Goal: Task Accomplishment & Management: Manage account settings

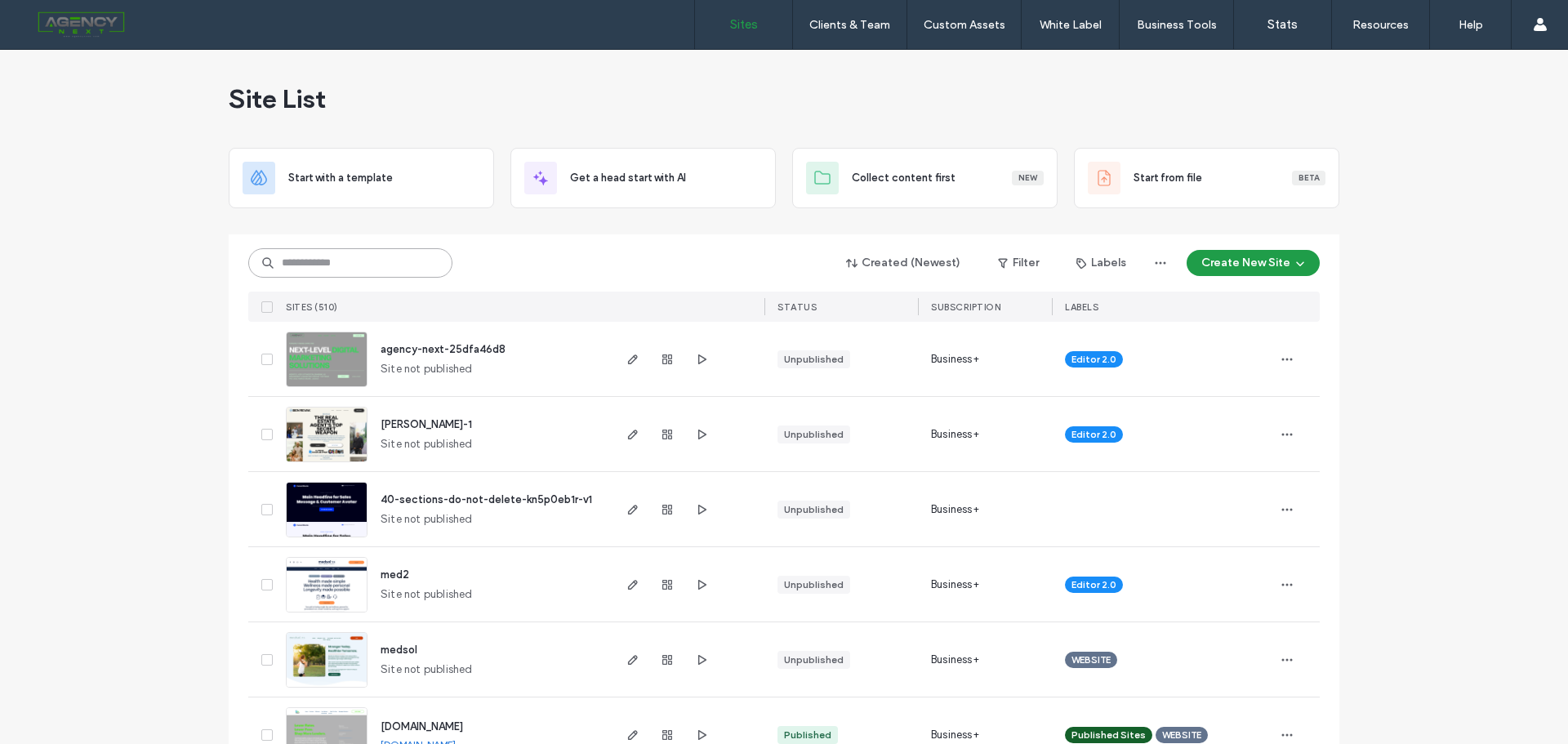
drag, startPoint x: 0, startPoint y: 0, endPoint x: 368, endPoint y: 255, distance: 447.7
click at [368, 255] on input at bounding box center [350, 263] width 204 height 29
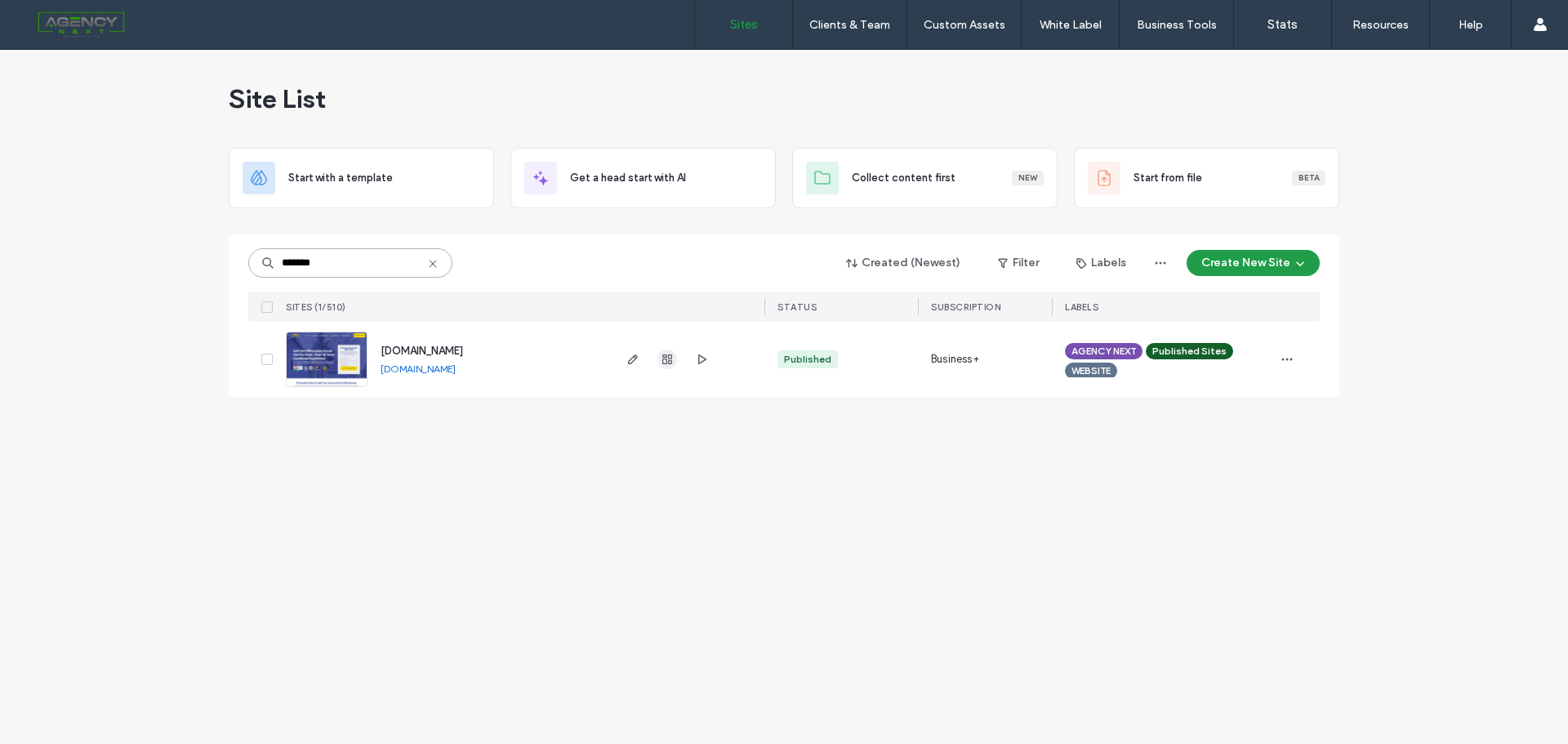
type input "*******"
click at [672, 361] on icon "button" at bounding box center [667, 360] width 13 height 13
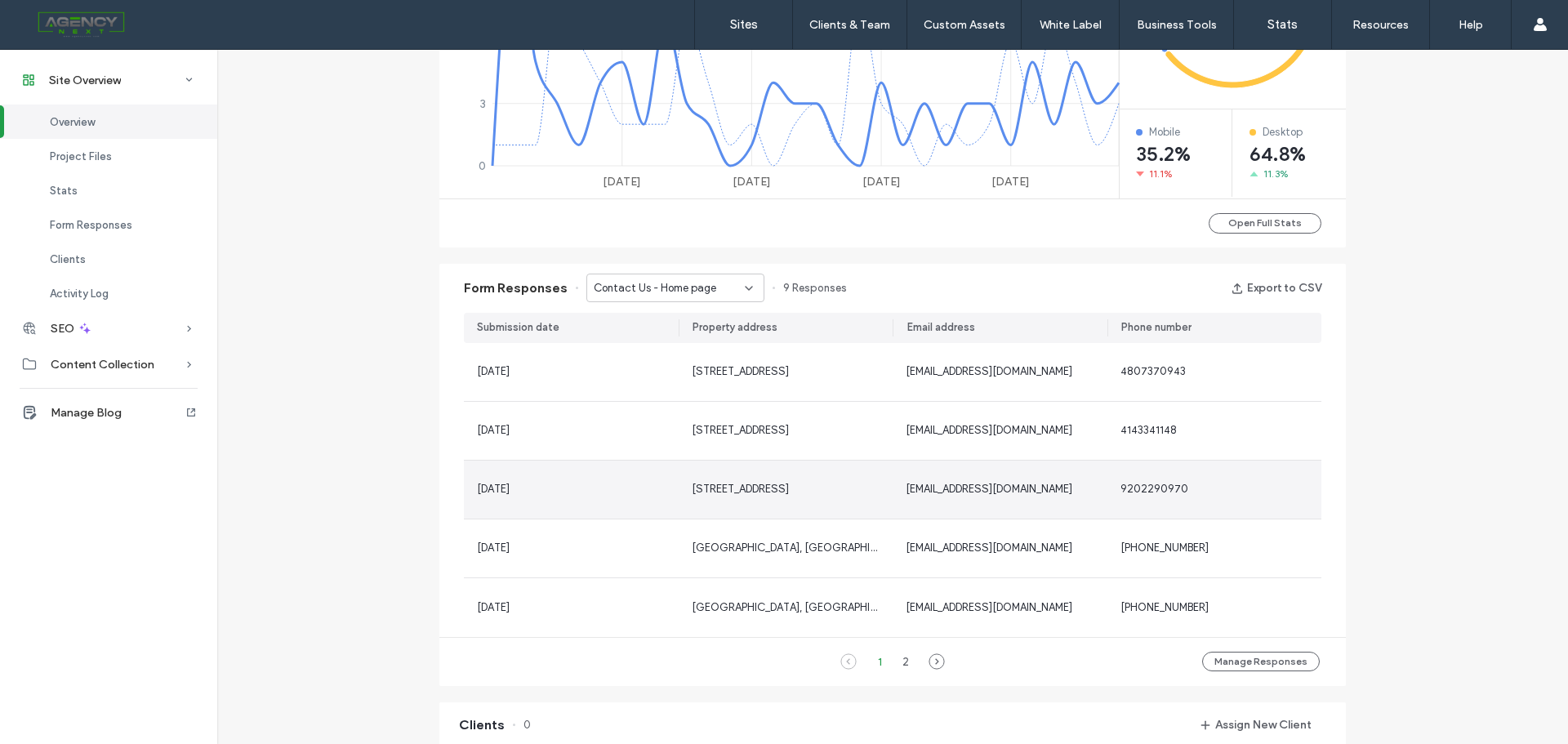
click at [776, 490] on span "[STREET_ADDRESS]" at bounding box center [740, 489] width 97 height 12
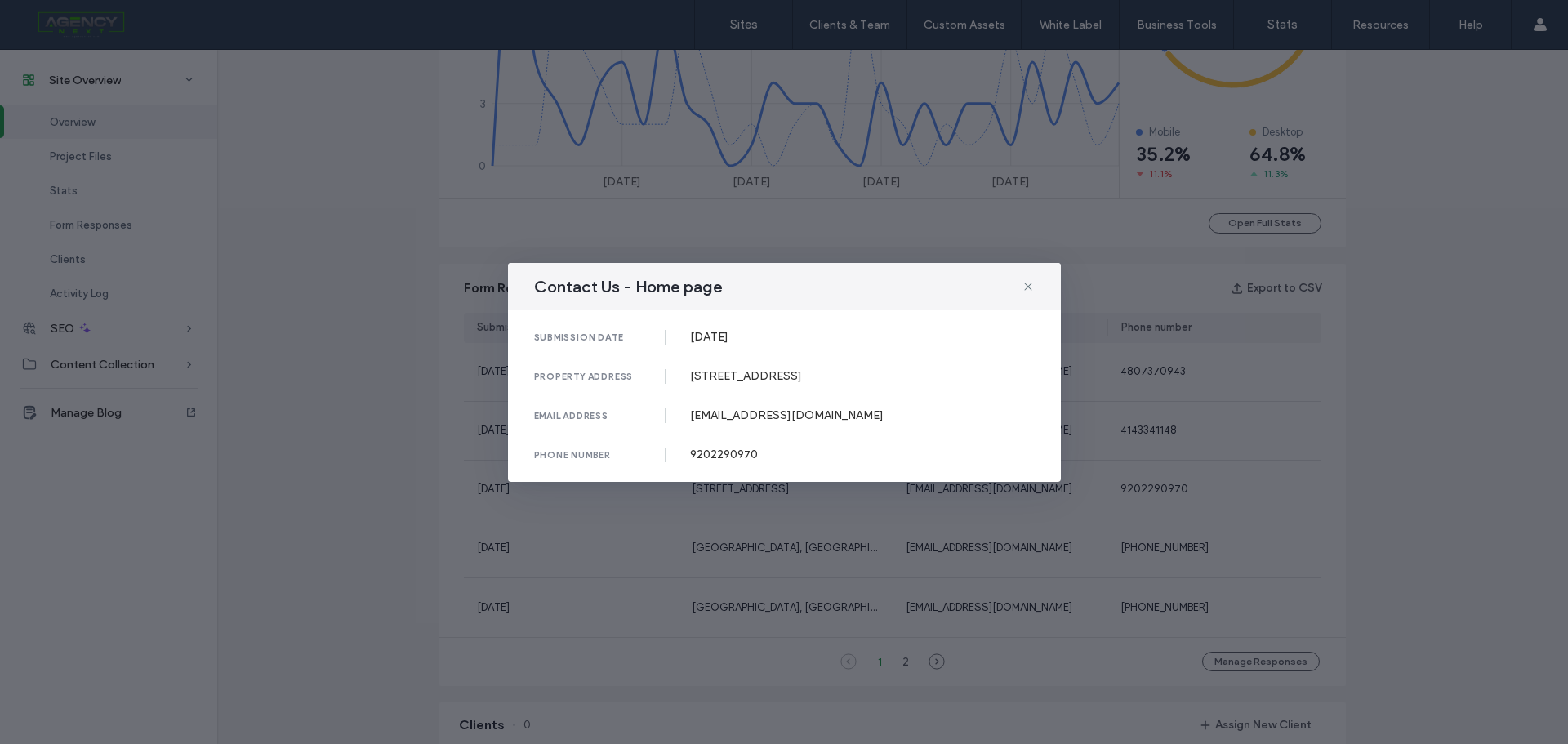
click at [775, 378] on div "[STREET_ADDRESS]" at bounding box center [862, 376] width 345 height 14
copy div "[STREET_ADDRESS]"
click at [1023, 288] on icon at bounding box center [1029, 287] width 13 height 13
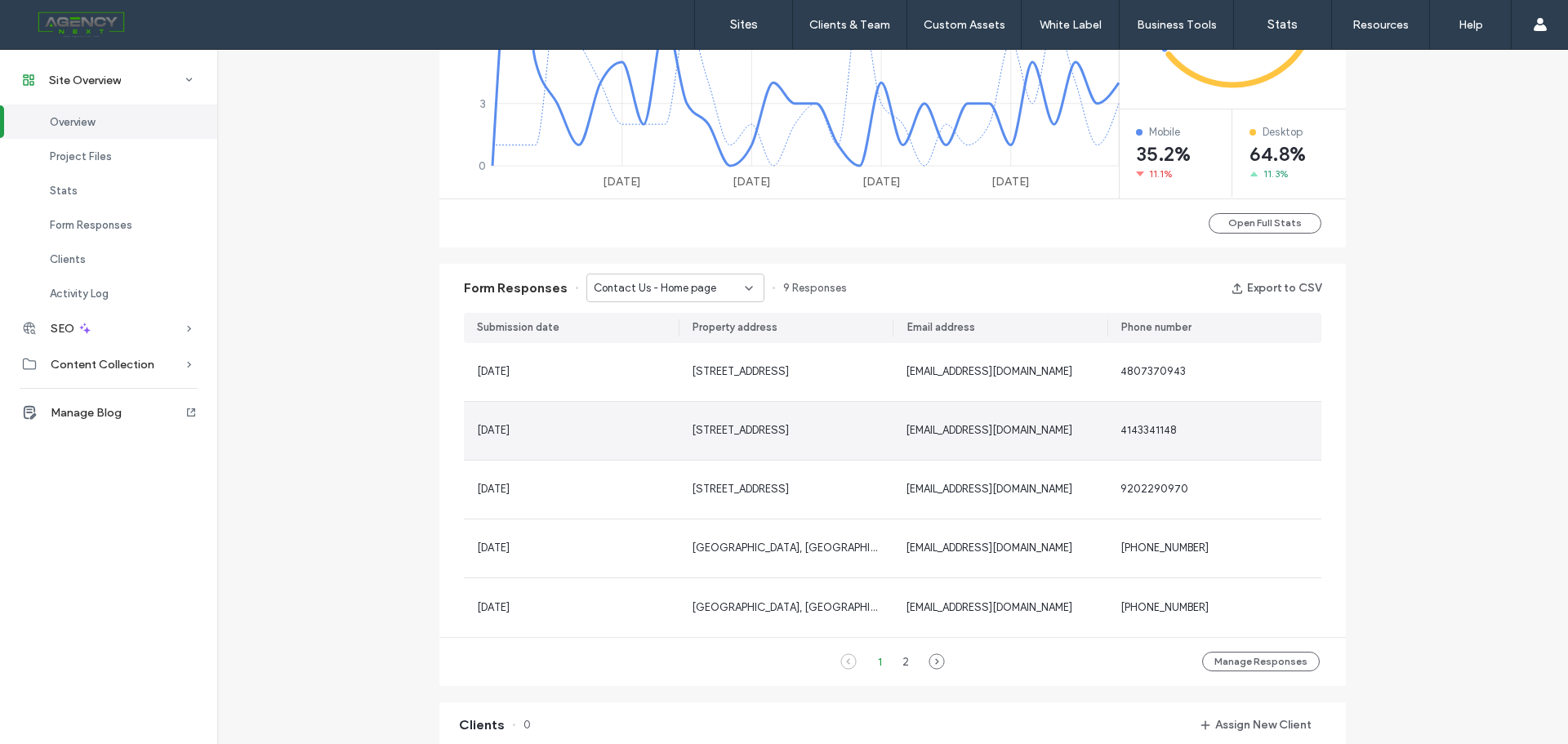
drag, startPoint x: 858, startPoint y: 436, endPoint x: 687, endPoint y: 441, distance: 171.1
click at [687, 441] on div "[STREET_ADDRESS]" at bounding box center [786, 430] width 215 height 58
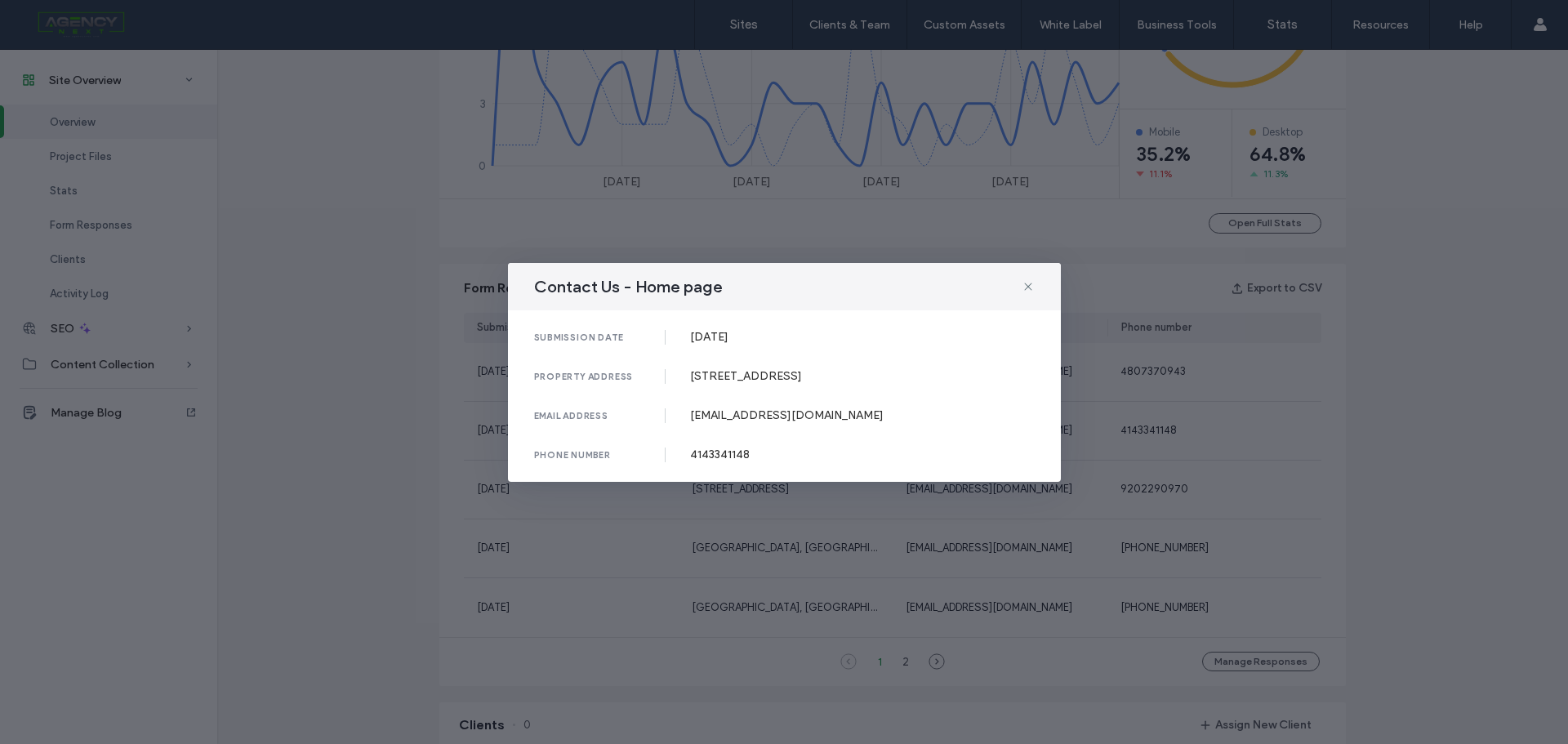
click at [740, 376] on div "[STREET_ADDRESS]" at bounding box center [862, 376] width 345 height 14
copy div "[STREET_ADDRESS]"
click at [1028, 285] on icon at bounding box center [1029, 287] width 13 height 13
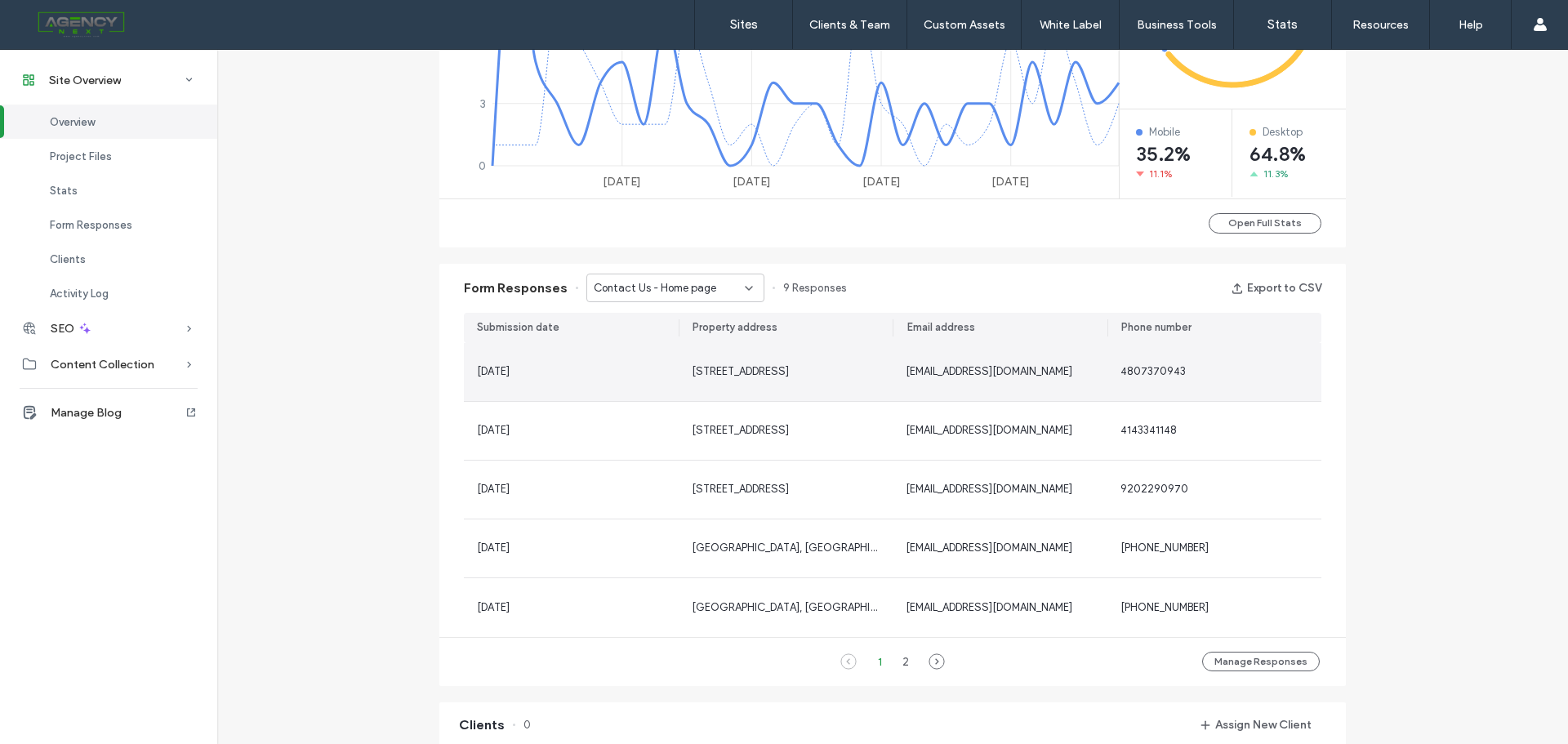
drag, startPoint x: 683, startPoint y: 374, endPoint x: 855, endPoint y: 378, distance: 172.0
click at [855, 378] on div "[STREET_ADDRESS]" at bounding box center [786, 371] width 215 height 58
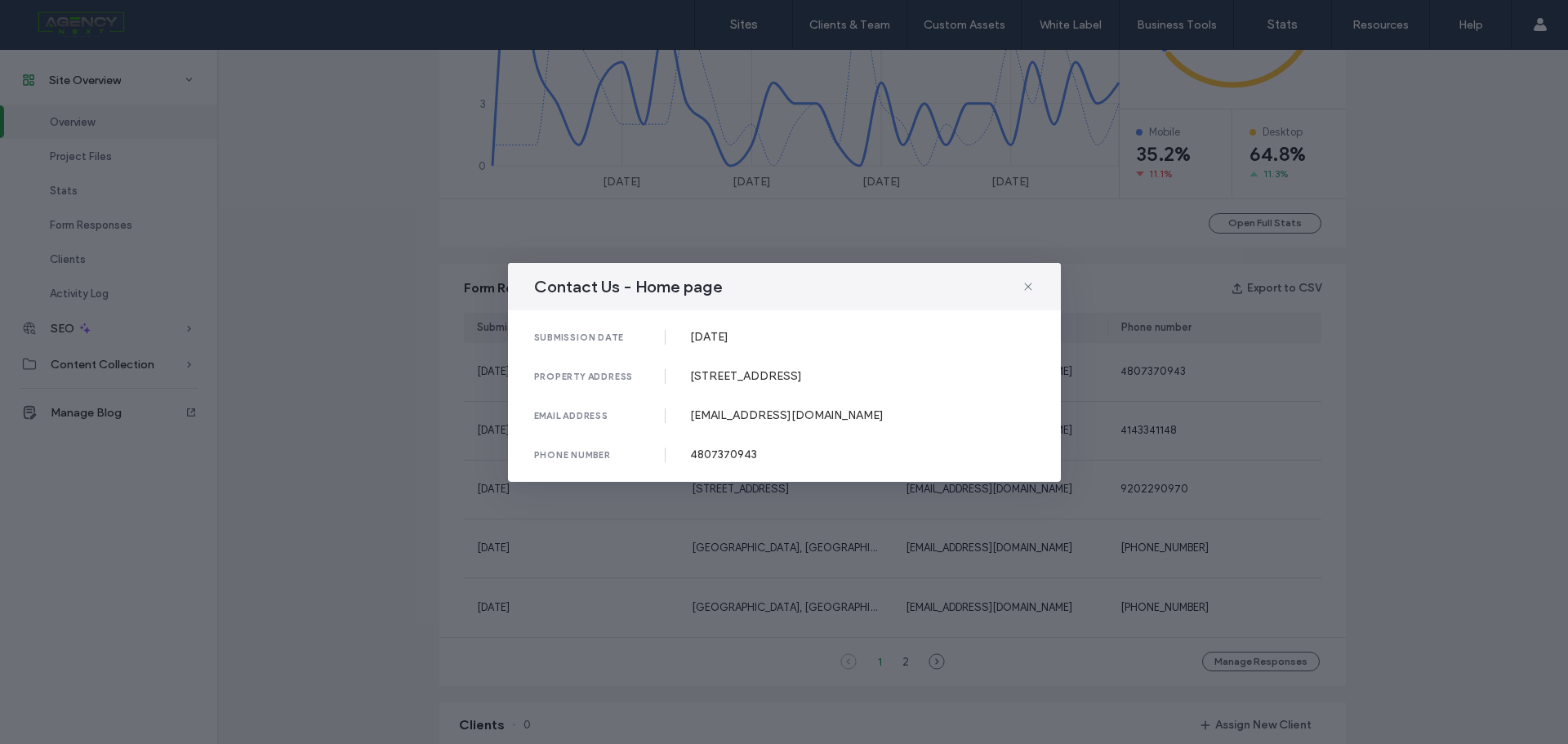
click at [754, 369] on div "[STREET_ADDRESS]" at bounding box center [862, 376] width 345 height 14
copy div "[STREET_ADDRESS]"
